Goal: Find contact information: Find contact information

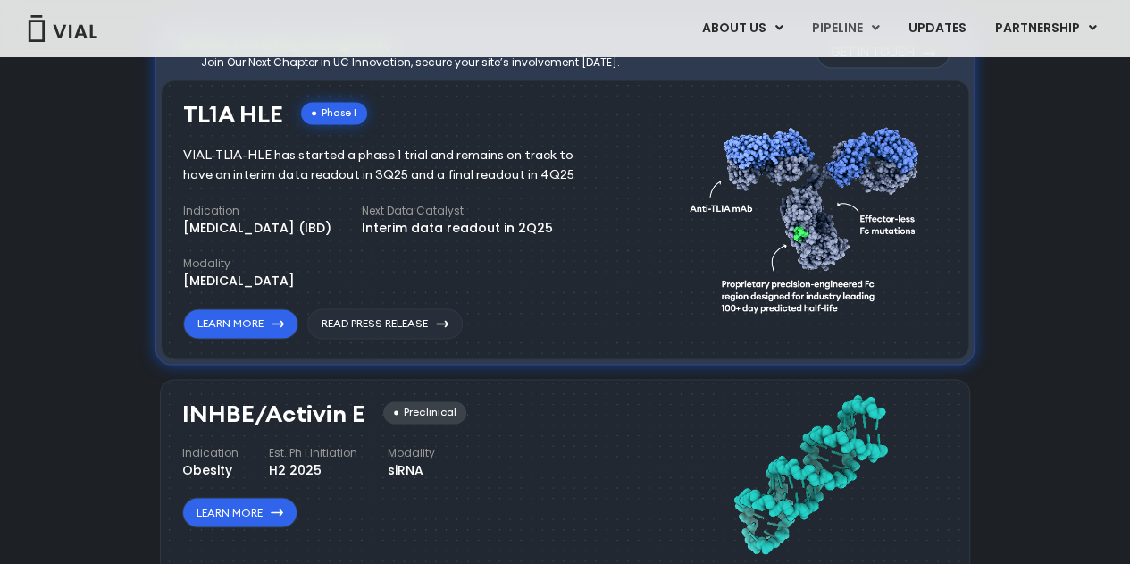
scroll to position [1821, 0]
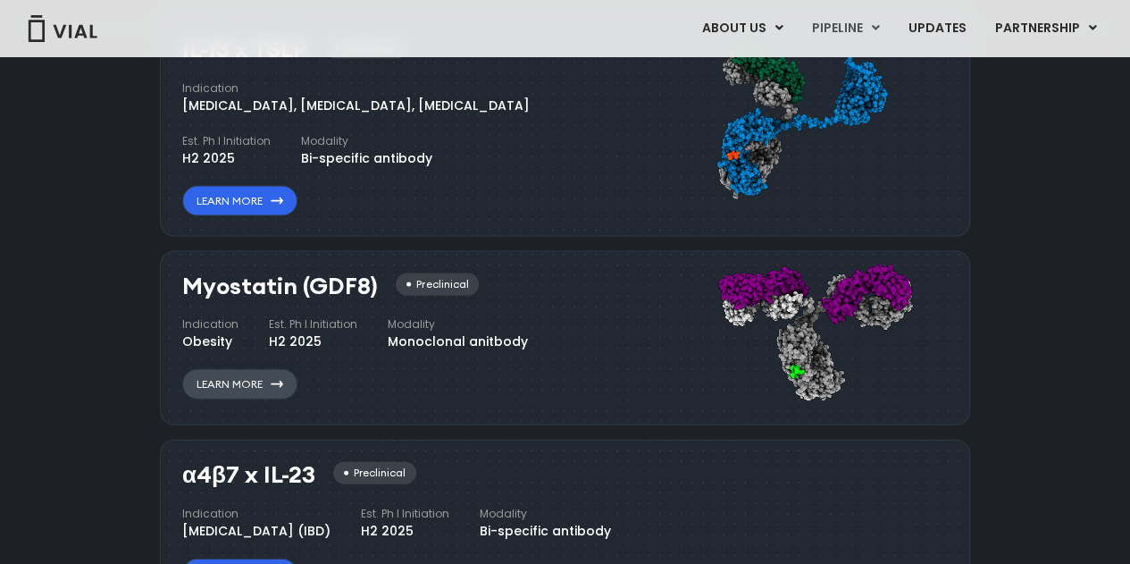
click at [236, 381] on link "Learn More" at bounding box center [239, 384] width 115 height 30
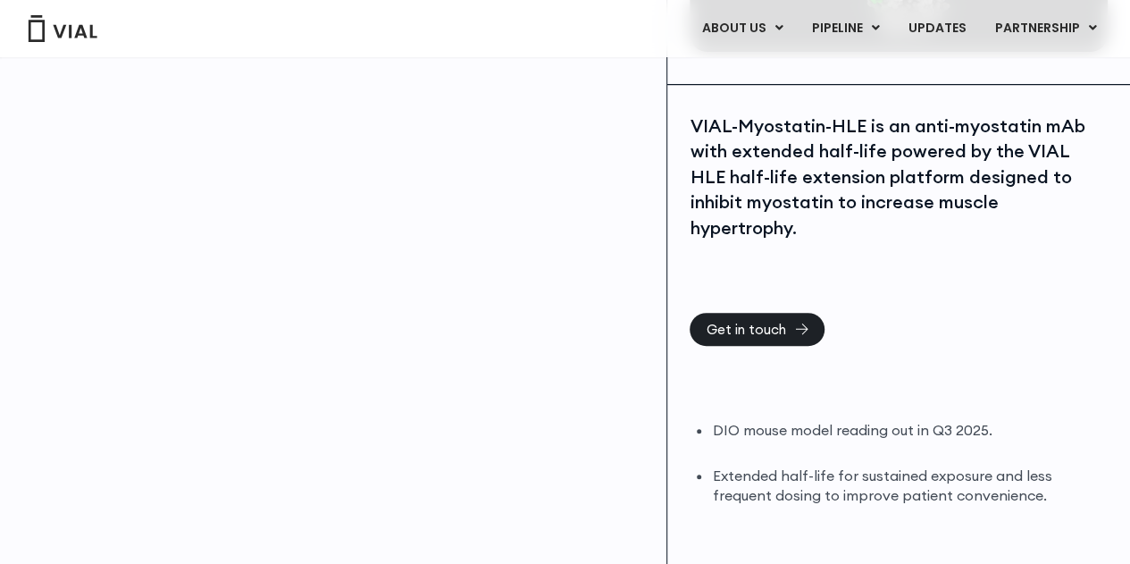
scroll to position [357, 0]
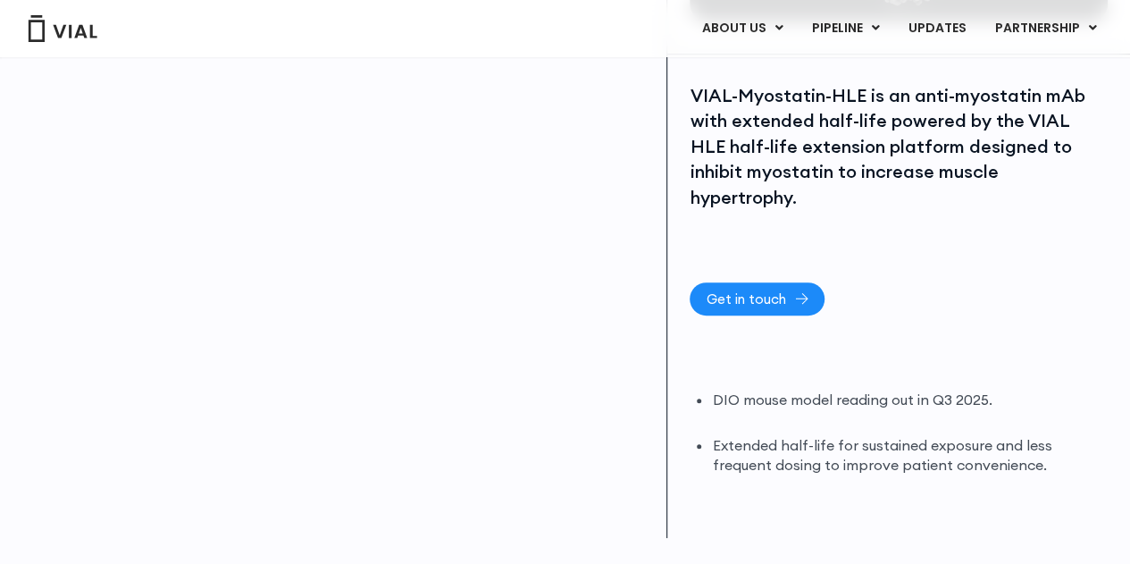
click at [721, 286] on link "Get in touch" at bounding box center [757, 298] width 135 height 33
